Goal: Transaction & Acquisition: Purchase product/service

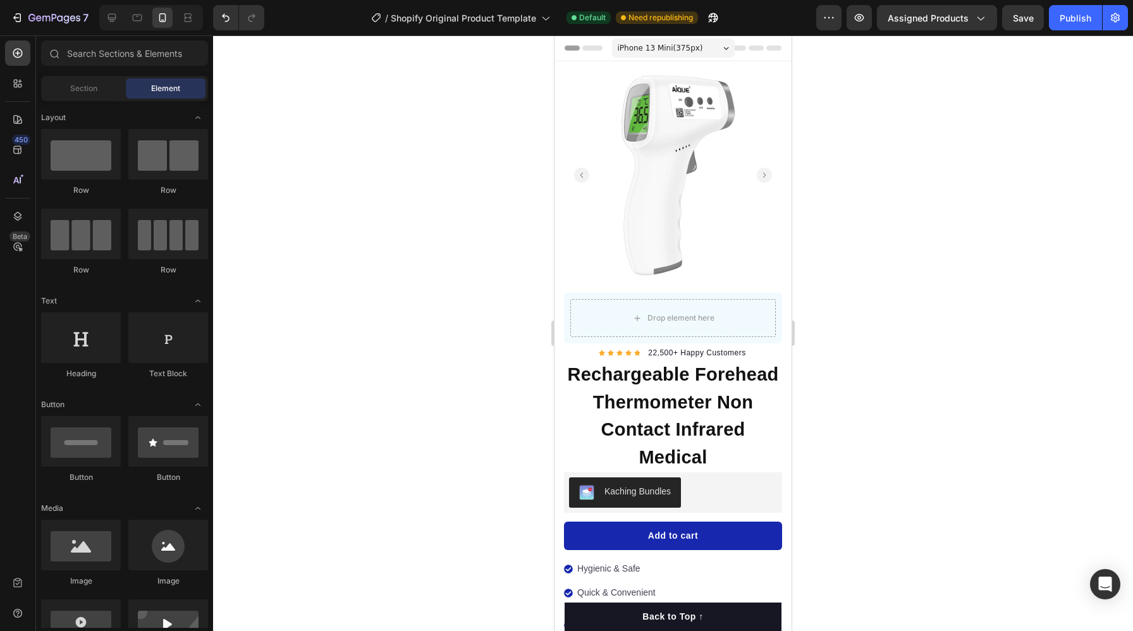
scroll to position [231, 0]
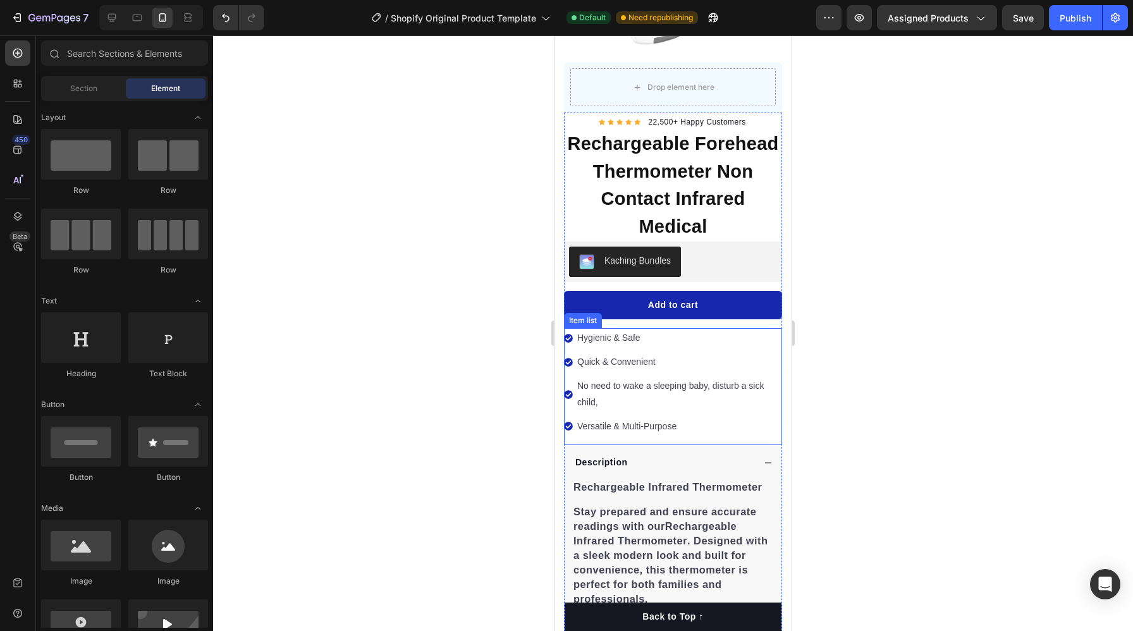
click at [582, 323] on div "Item list" at bounding box center [583, 320] width 33 height 11
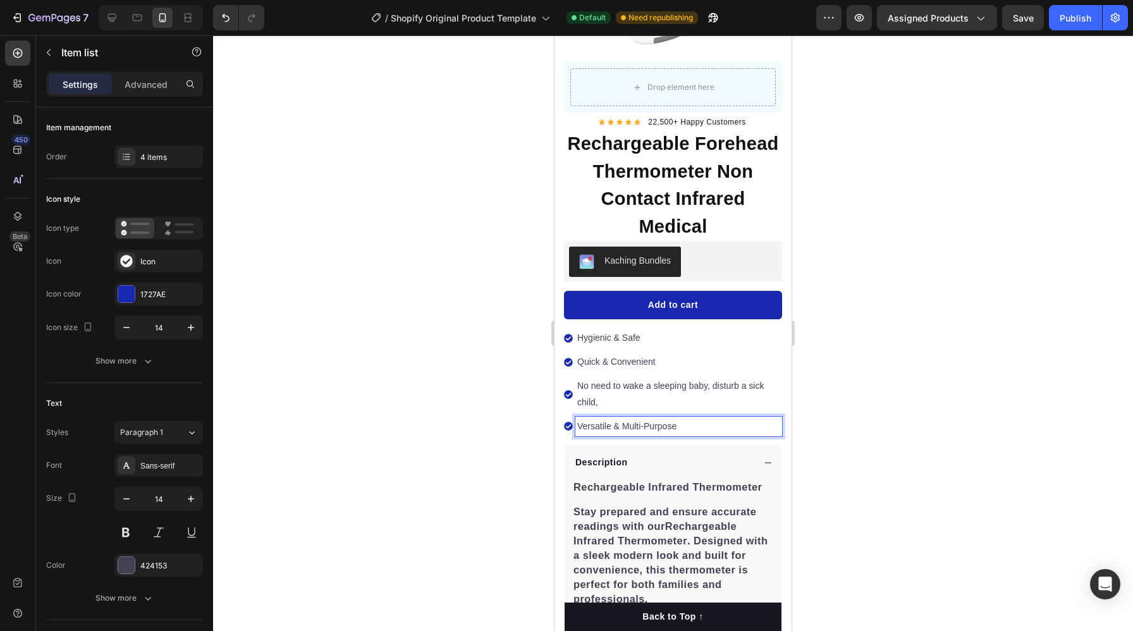
click at [656, 335] on p "Hygienic & Safe" at bounding box center [678, 338] width 203 height 16
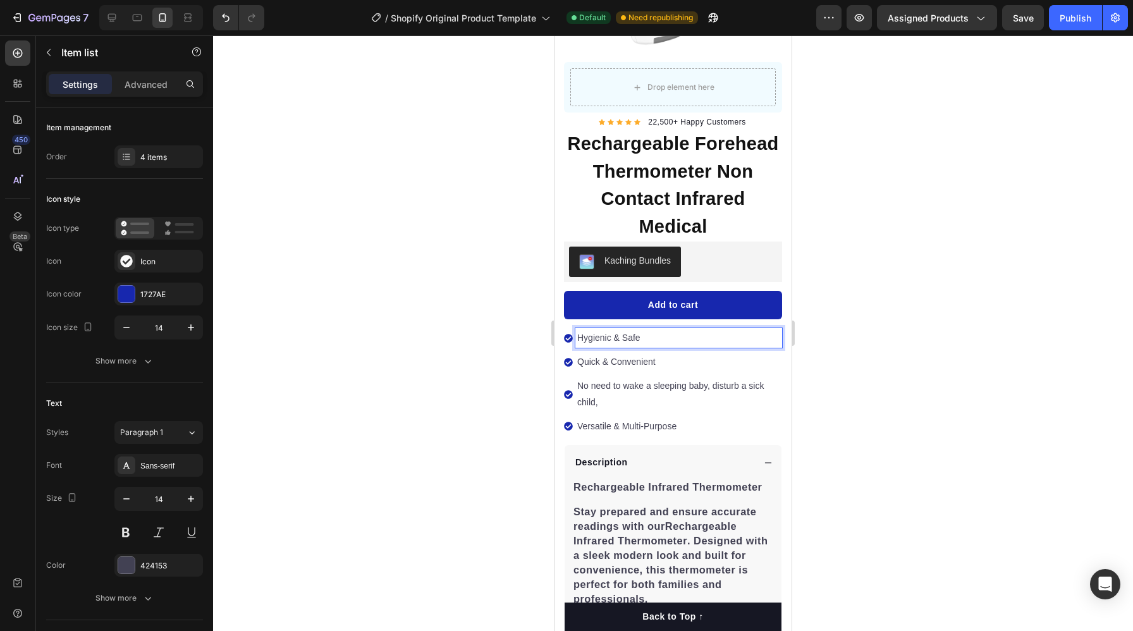
click at [781, 366] on div "Quick & Convenient" at bounding box center [678, 362] width 207 height 20
click at [574, 283] on div "Add to cart Product Cart Button" at bounding box center [673, 305] width 218 height 46
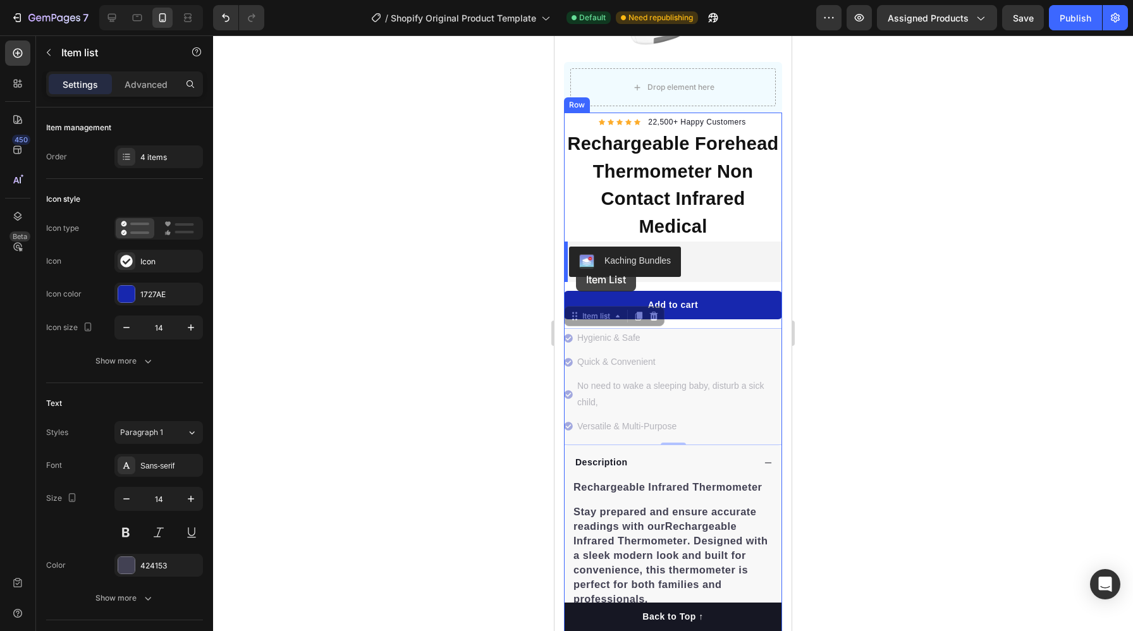
drag, startPoint x: 575, startPoint y: 324, endPoint x: 576, endPoint y: 267, distance: 57.6
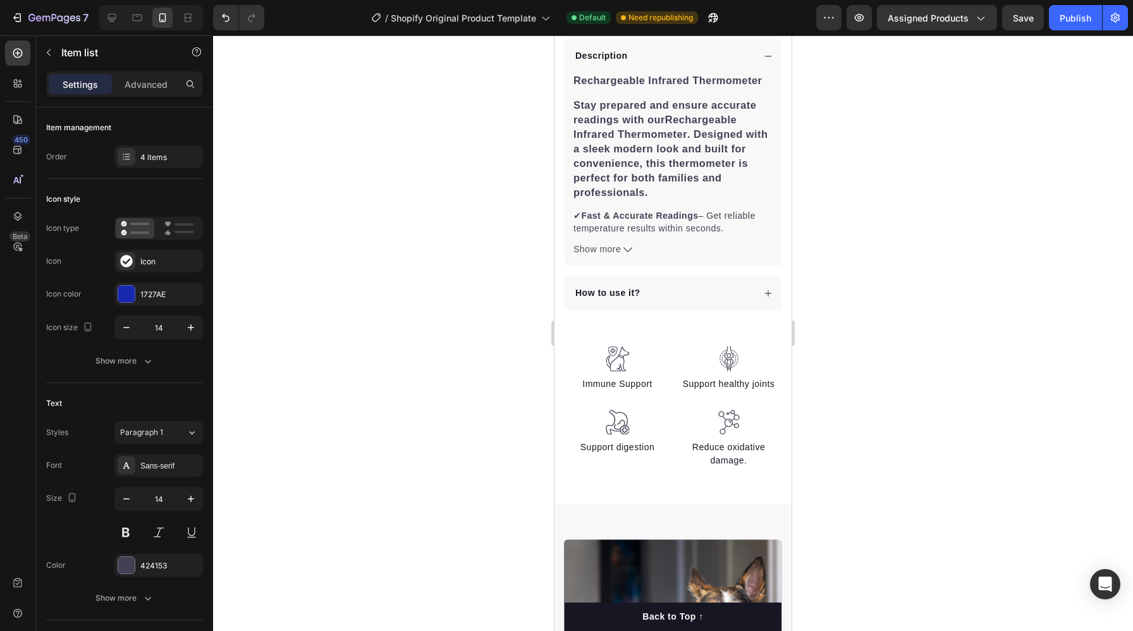
scroll to position [649, 0]
click at [686, 294] on div "How to use it?" at bounding box center [664, 291] width 180 height 17
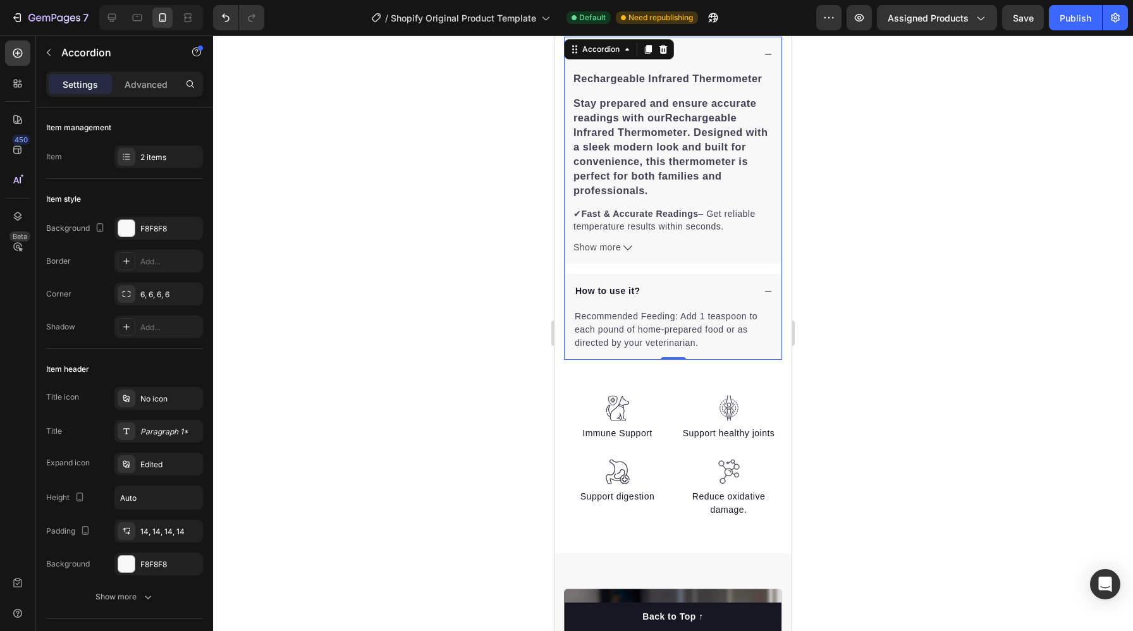
click at [672, 295] on div "How to use it?" at bounding box center [664, 291] width 180 height 17
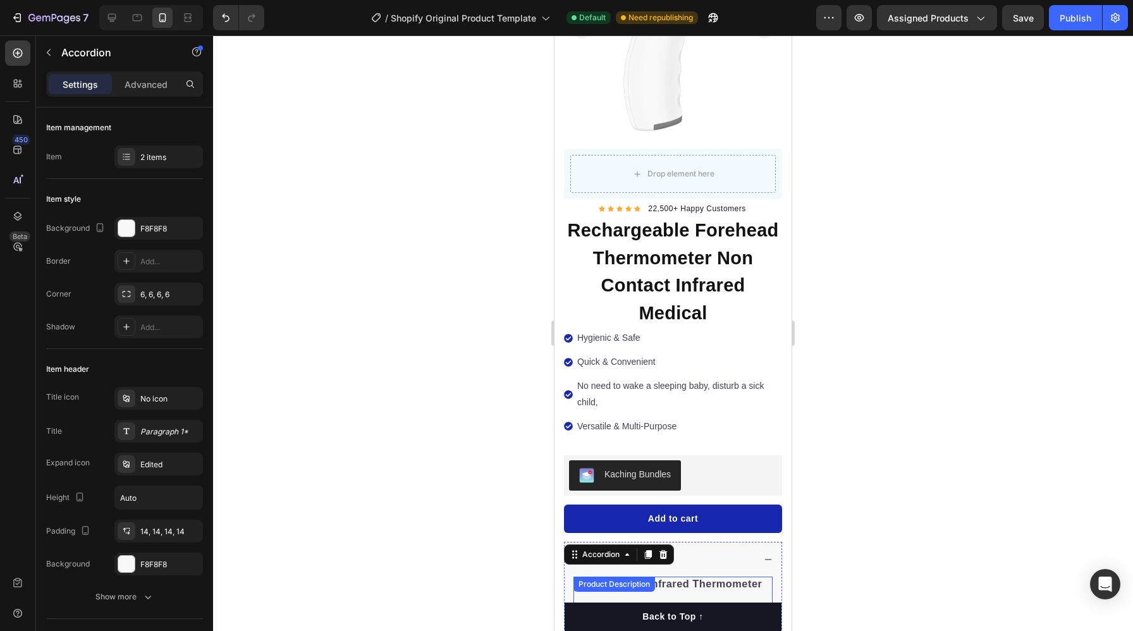
scroll to position [140, 0]
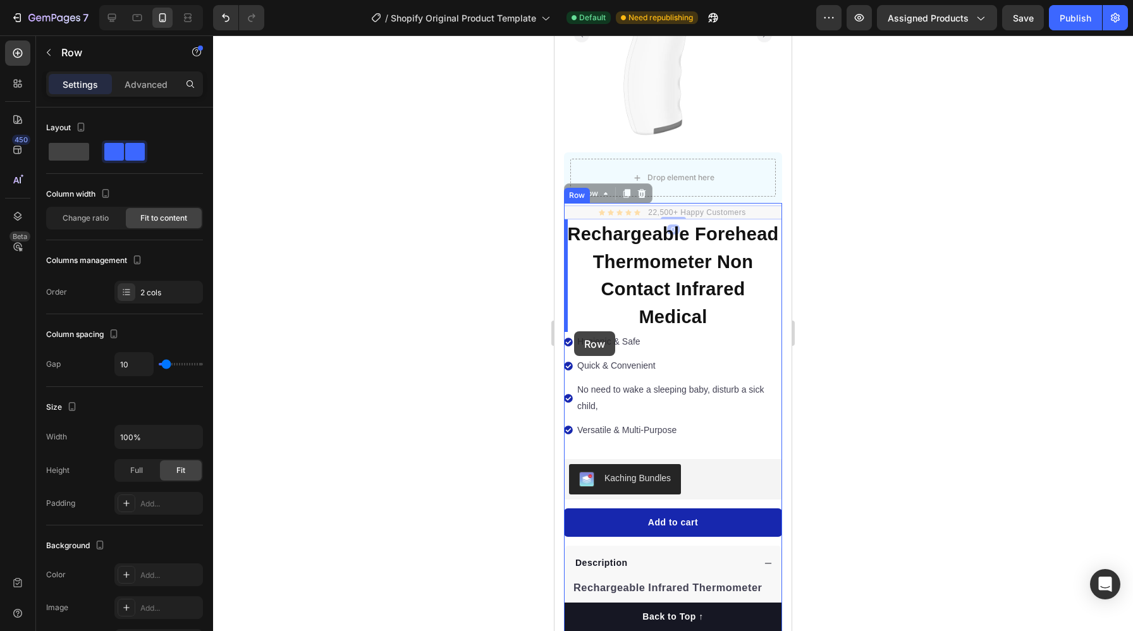
drag, startPoint x: 576, startPoint y: 201, endPoint x: 574, endPoint y: 331, distance: 130.3
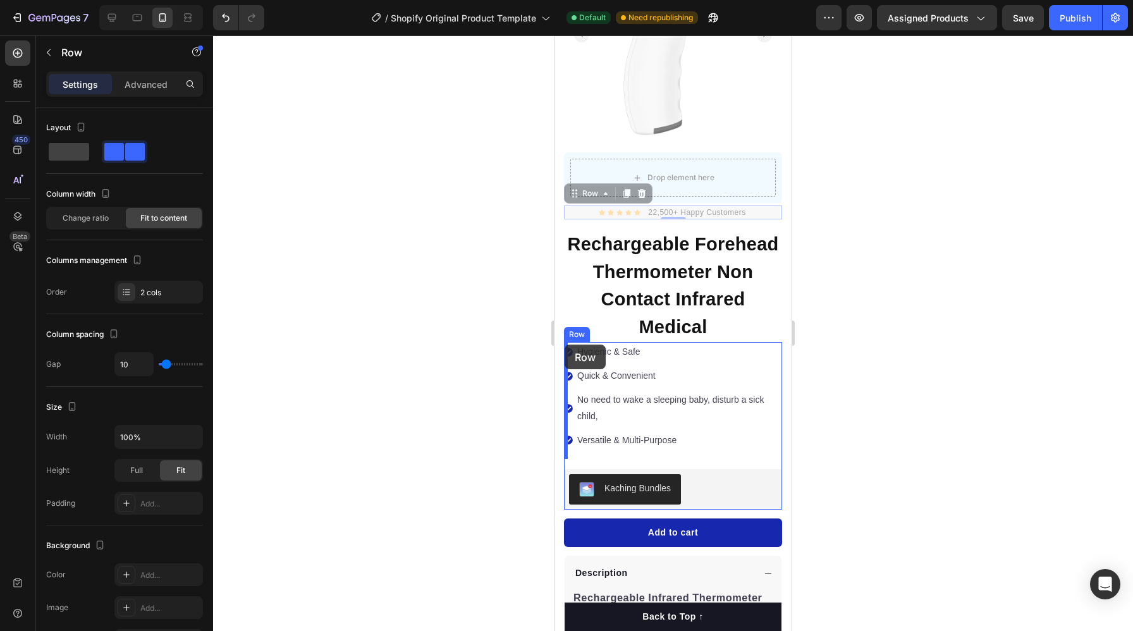
drag, startPoint x: 577, startPoint y: 197, endPoint x: 565, endPoint y: 346, distance: 149.8
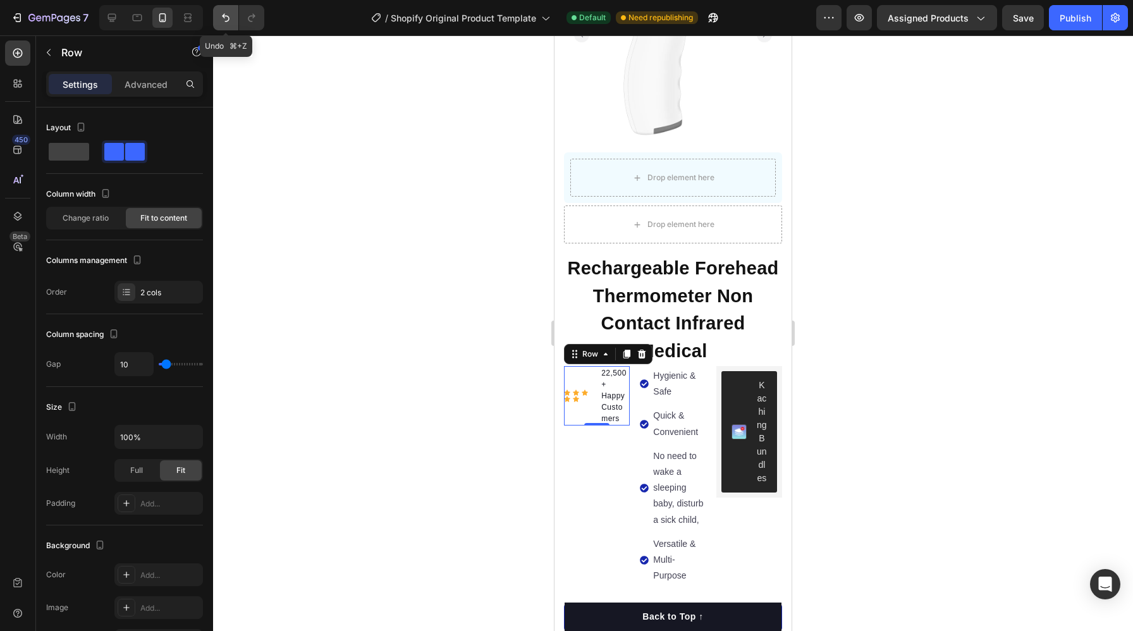
click at [224, 19] on icon "Undo/Redo" at bounding box center [225, 17] width 13 height 13
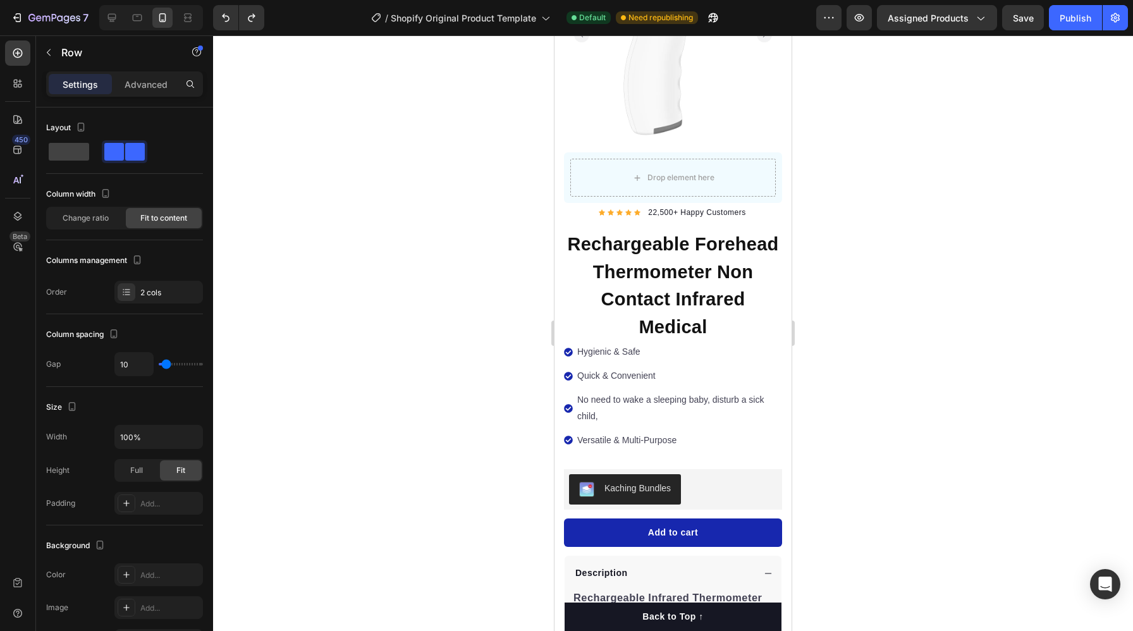
click at [579, 210] on div "Icon Icon Icon Icon Icon Icon List Hoz 22,500+ Happy Customers Text block Row" at bounding box center [673, 213] width 218 height 14
click at [577, 210] on div "Icon Icon Icon Icon Icon Icon List Hoz 22,500+ Happy Customers Text block Row" at bounding box center [673, 213] width 218 height 14
click at [593, 213] on div "Icon Icon Icon Icon Icon Icon List Hoz 22,500+ Happy Customers Text block Row" at bounding box center [673, 213] width 218 height 14
click at [758, 212] on div "Icon Icon Icon Icon Icon Icon List Hoz 22,500+ Happy Customers Text block Row" at bounding box center [673, 213] width 218 height 14
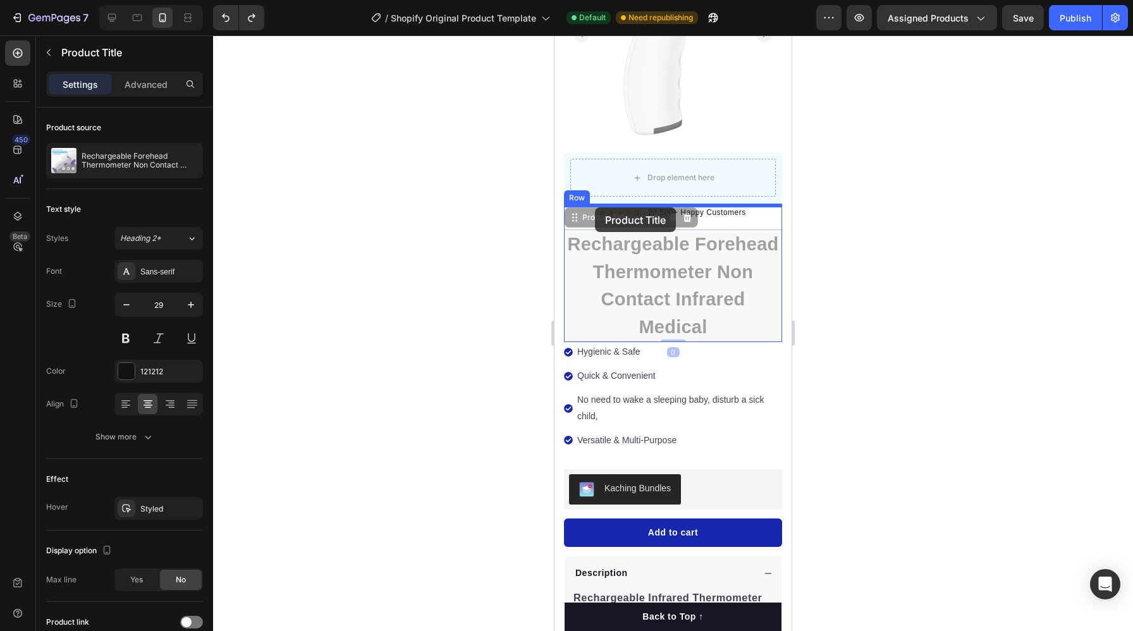
drag, startPoint x: 596, startPoint y: 227, endPoint x: 595, endPoint y: 207, distance: 19.6
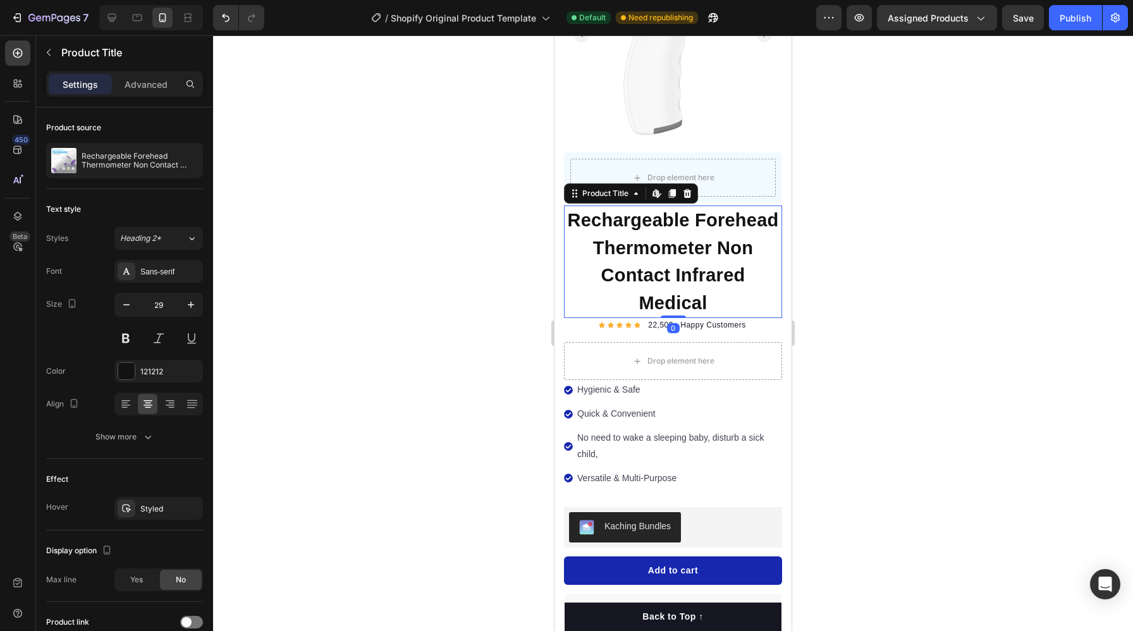
click at [441, 371] on div at bounding box center [673, 333] width 920 height 596
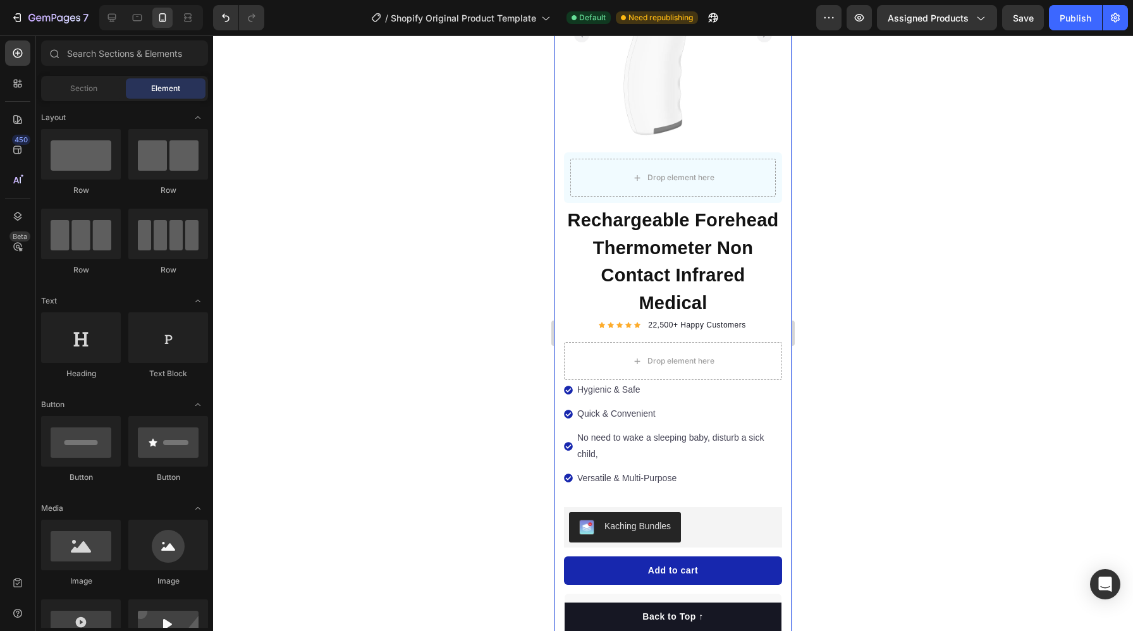
click at [481, 366] on div at bounding box center [673, 333] width 920 height 596
click at [772, 357] on div "Drop element here" at bounding box center [673, 361] width 218 height 38
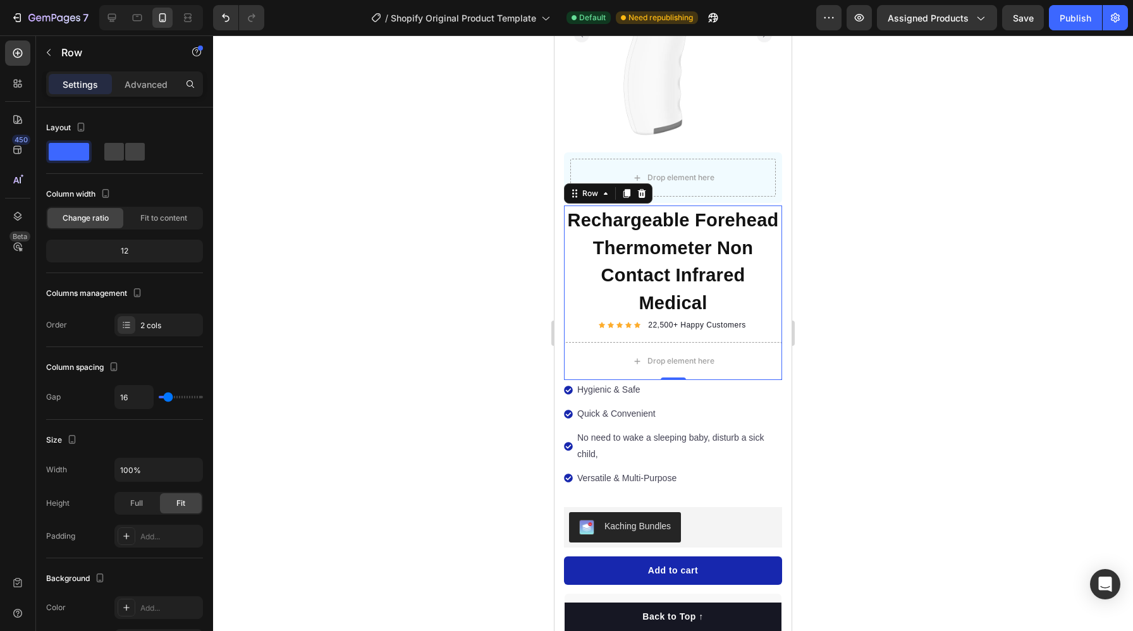
click at [513, 411] on div at bounding box center [673, 333] width 920 height 596
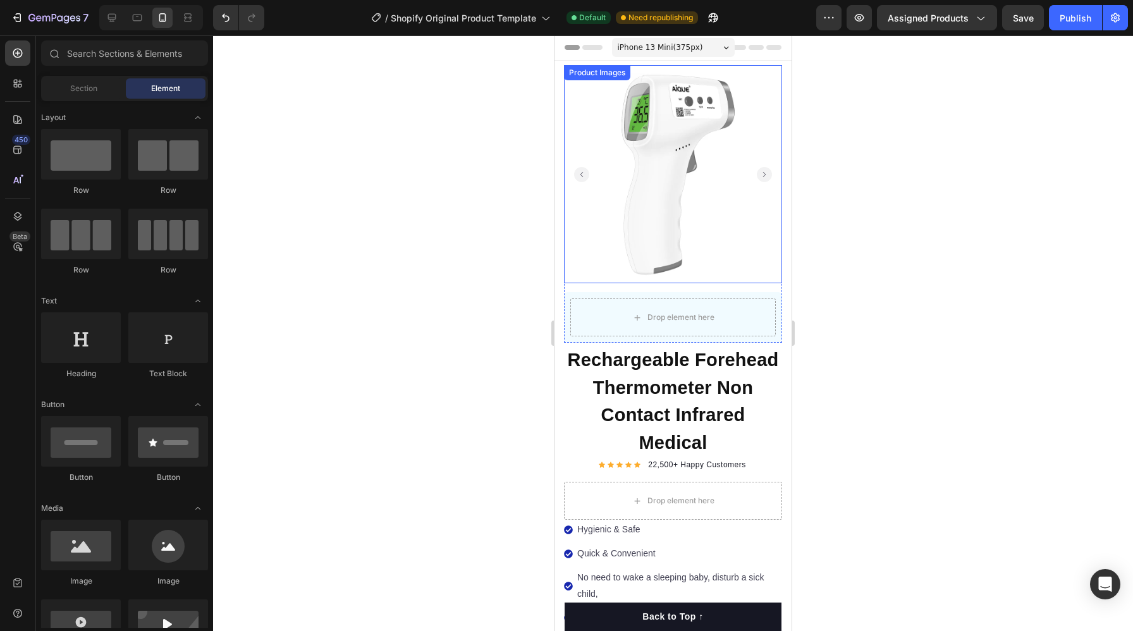
scroll to position [0, 0]
click at [586, 173] on rect "Carousel Back Arrow" at bounding box center [581, 175] width 15 height 15
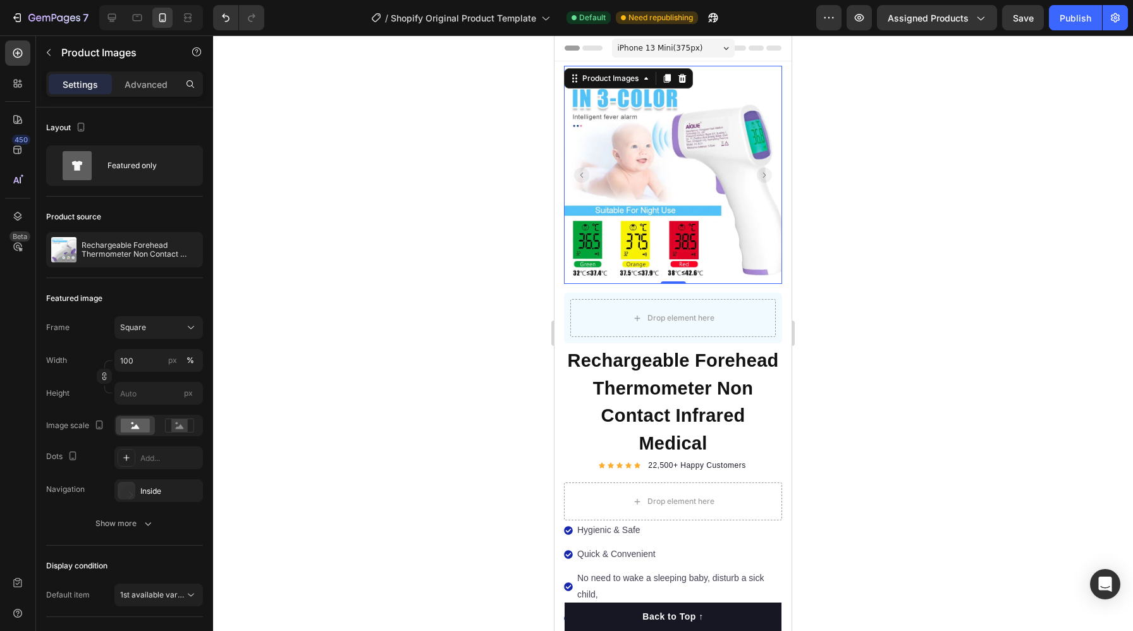
click at [770, 171] on rect "Carousel Next Arrow" at bounding box center [764, 175] width 15 height 15
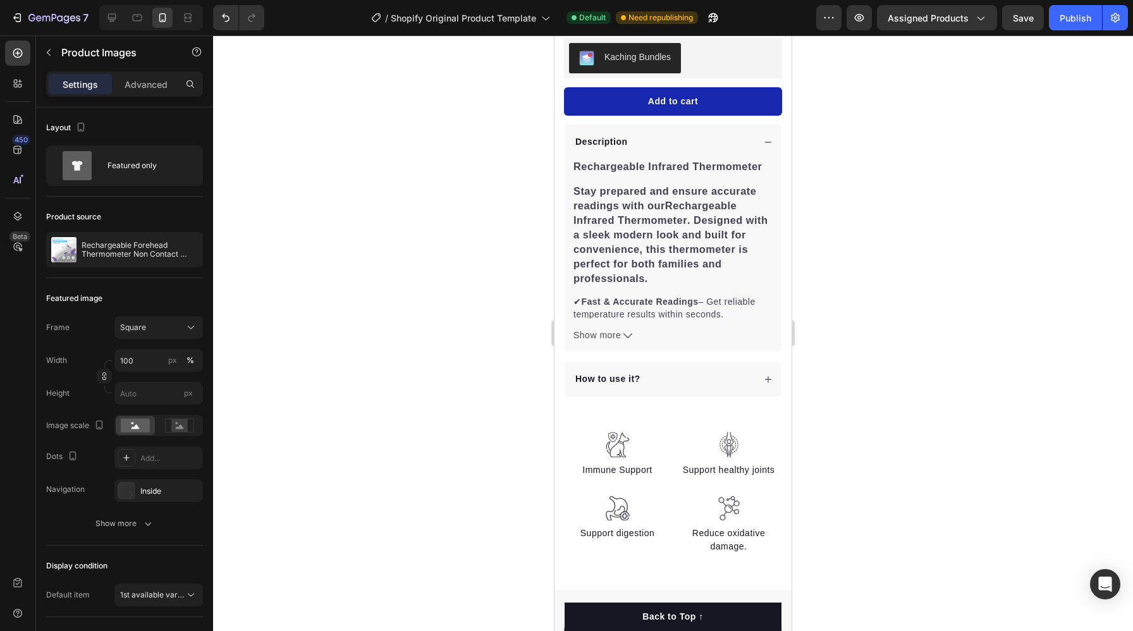
scroll to position [636, 0]
